Goal: Task Accomplishment & Management: Use online tool/utility

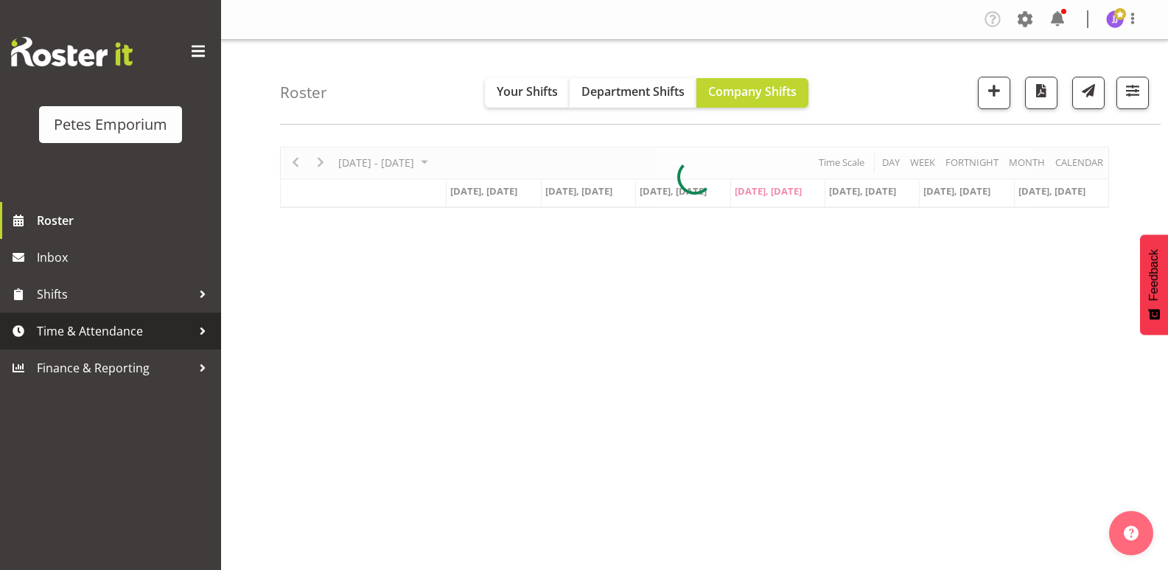
click at [129, 330] on span "Time & Attendance" at bounding box center [114, 331] width 155 height 22
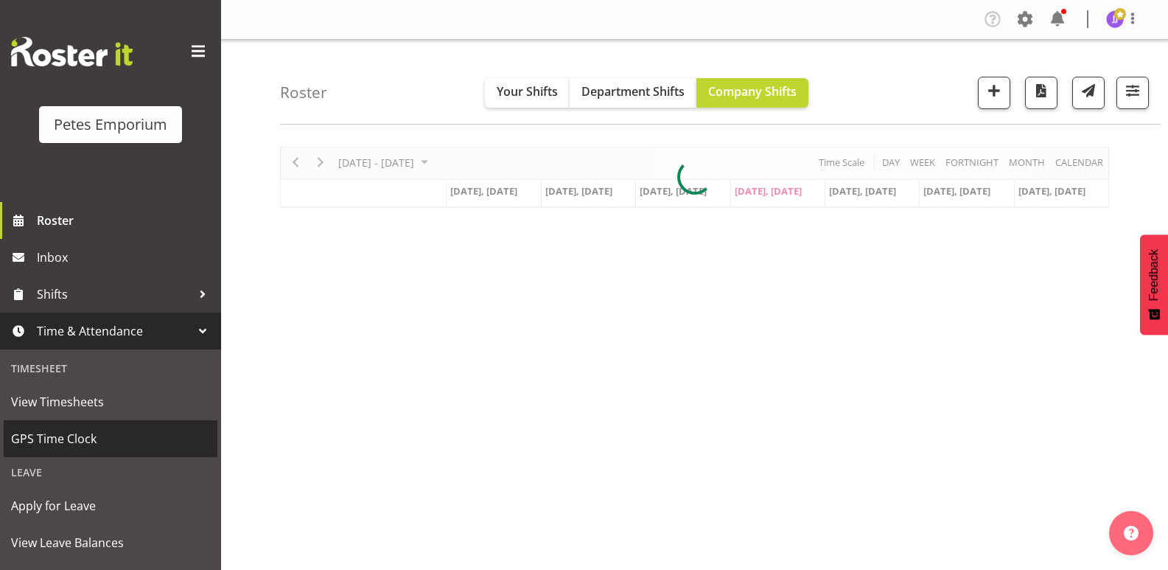
click at [91, 437] on span "GPS Time Clock" at bounding box center [110, 439] width 199 height 22
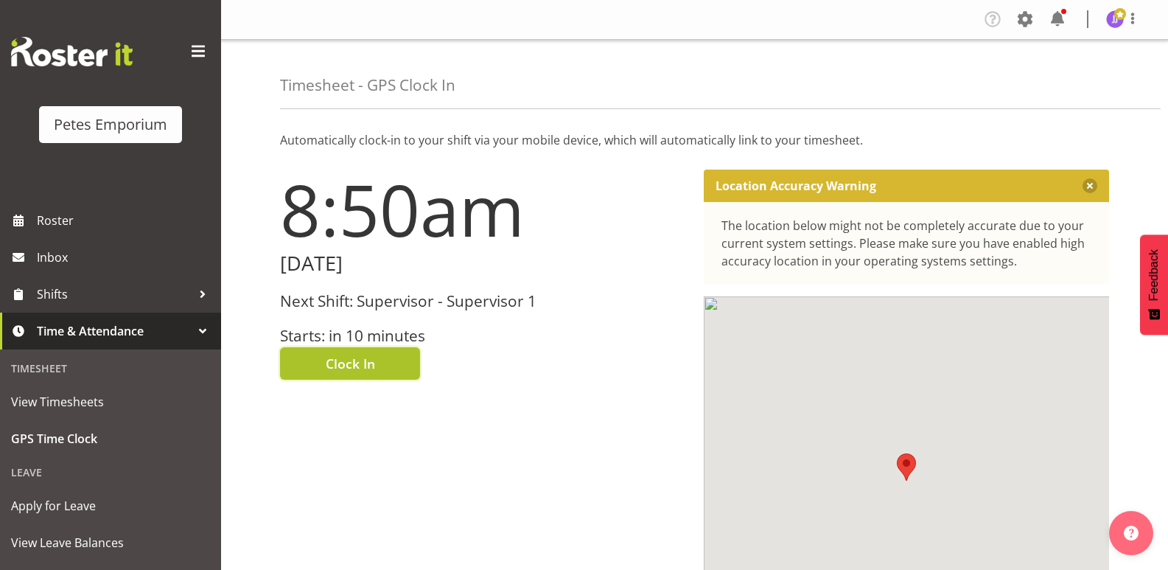
click at [326, 370] on span "Clock In" at bounding box center [350, 363] width 49 height 19
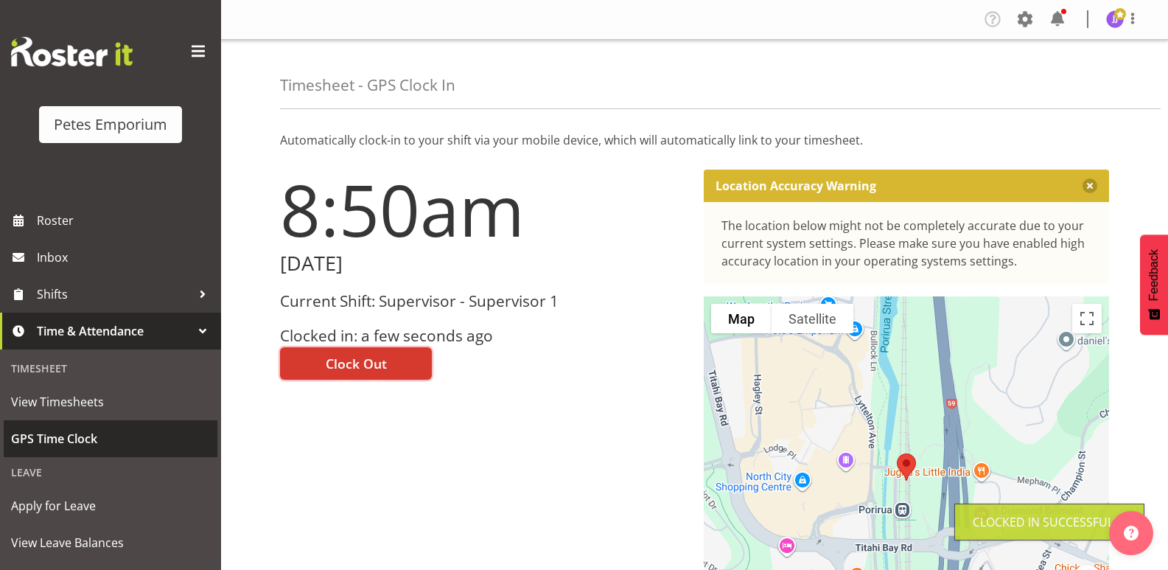
scroll to position [105, 0]
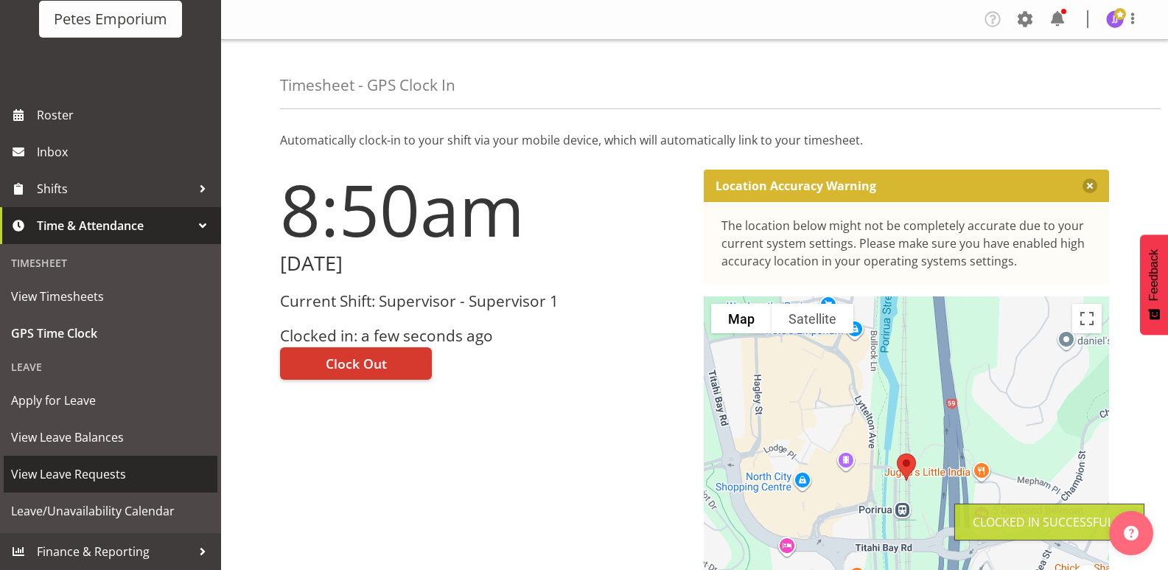
click at [114, 473] on span "View Leave Requests" at bounding box center [110, 474] width 199 height 22
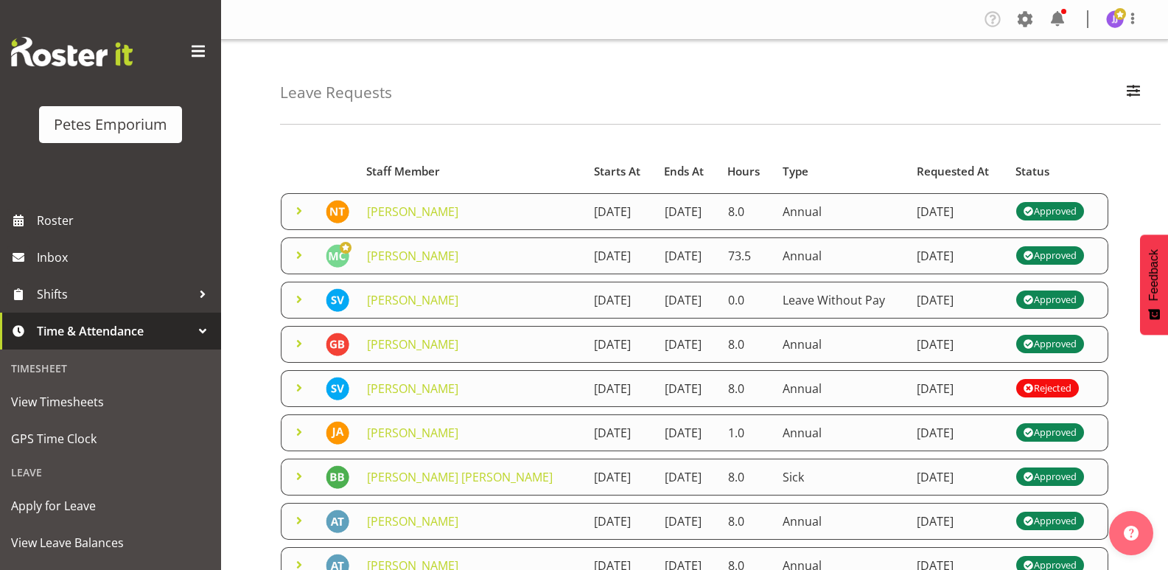
click at [296, 217] on span at bounding box center [299, 211] width 18 height 18
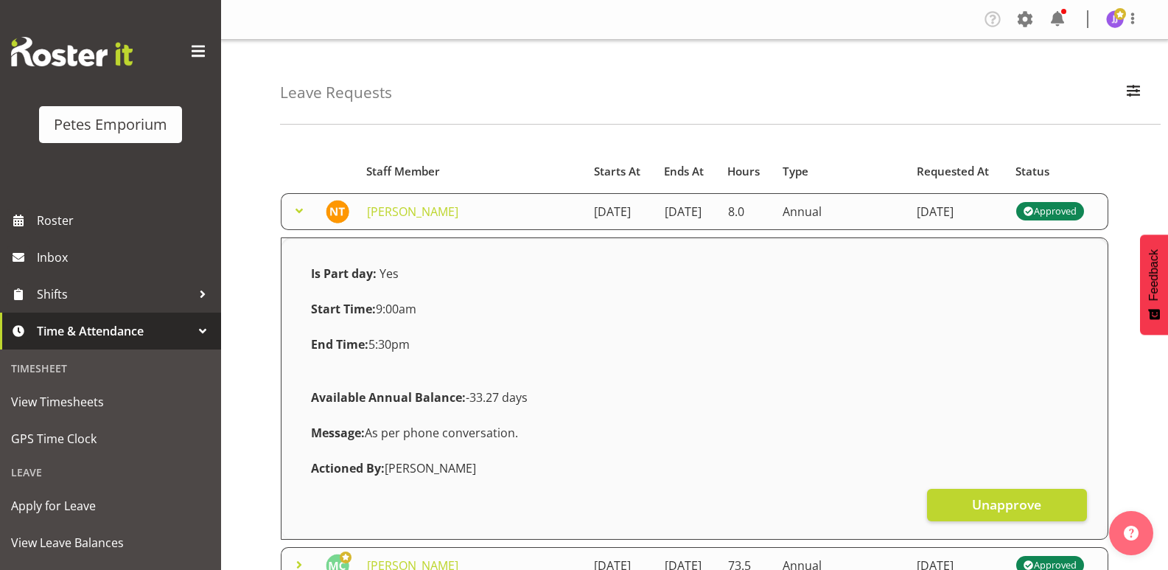
click at [296, 217] on span at bounding box center [299, 211] width 18 height 18
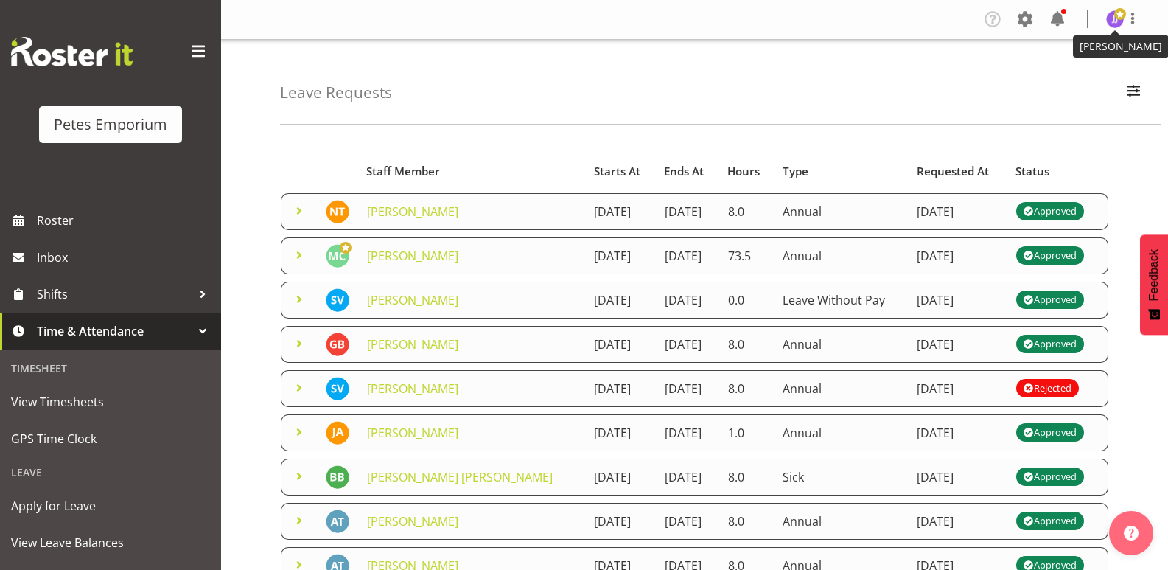
click at [1107, 19] on img at bounding box center [1116, 19] width 18 height 18
click at [1062, 74] on link "Log Out" at bounding box center [1071, 77] width 142 height 27
